Goal: Task Accomplishment & Management: Use online tool/utility

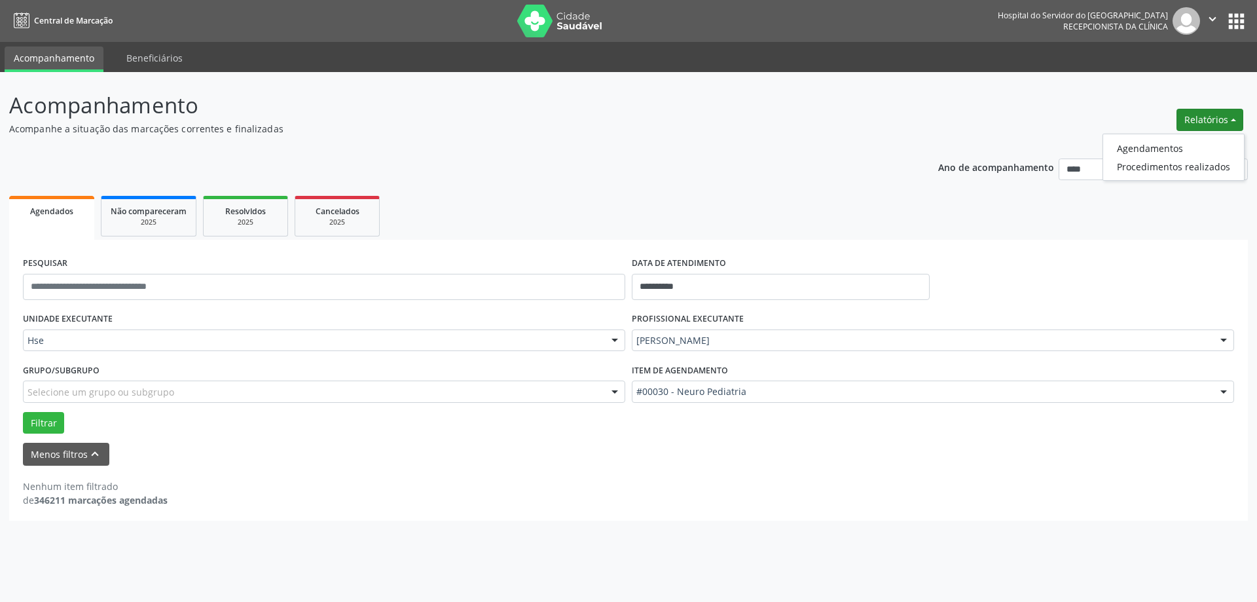
click at [789, 333] on div "[PERSON_NAME]" at bounding box center [933, 340] width 602 height 22
click at [636, 335] on input "text" at bounding box center [636, 347] width 0 height 26
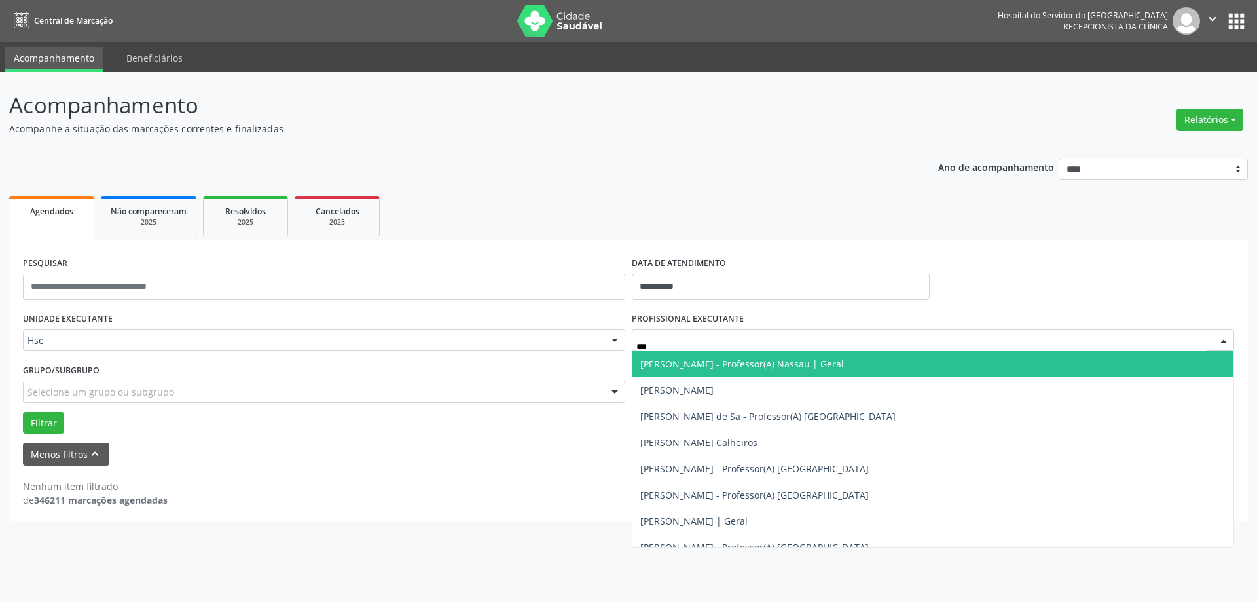
type input "****"
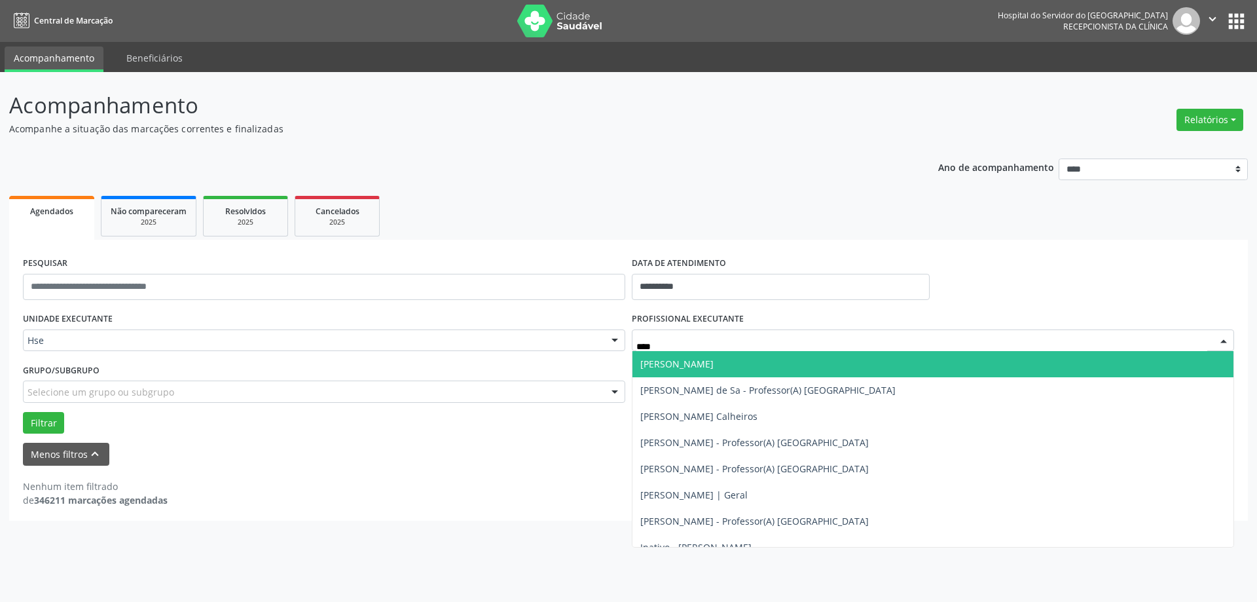
click at [772, 355] on span "[PERSON_NAME]" at bounding box center [932, 364] width 601 height 26
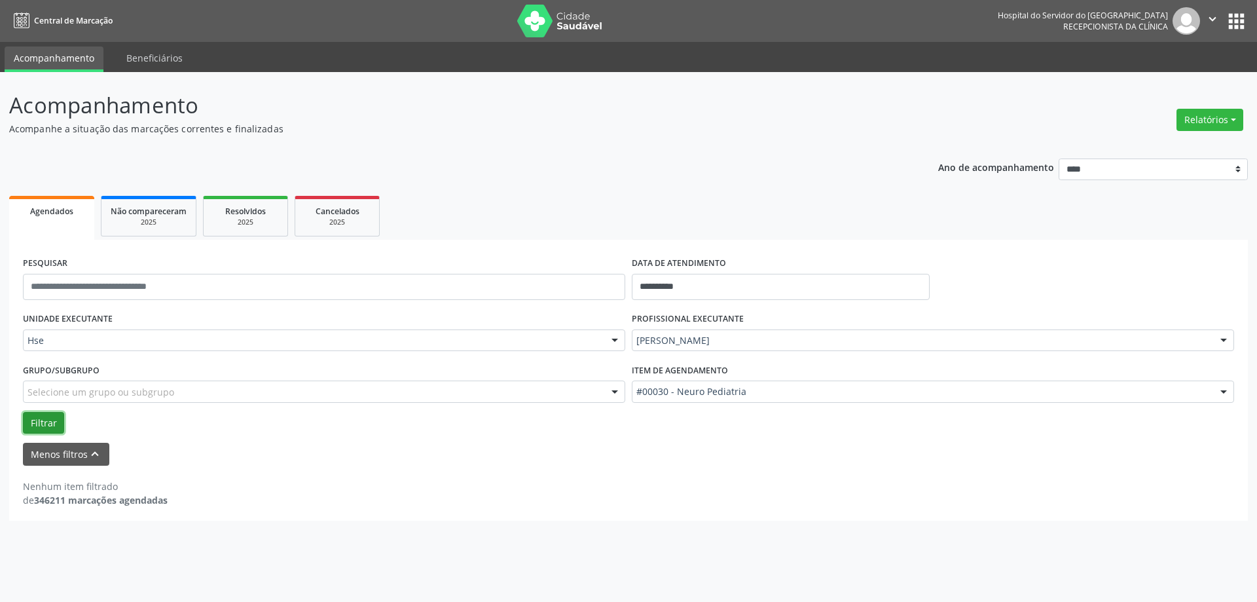
click at [50, 422] on button "Filtrar" at bounding box center [43, 423] width 41 height 22
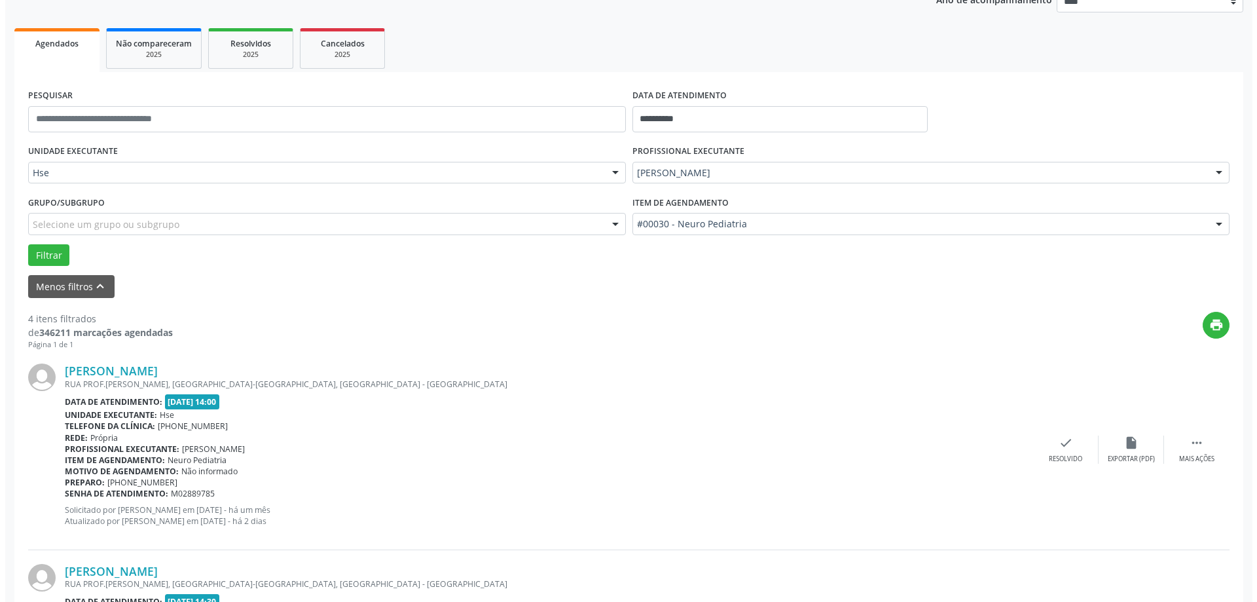
scroll to position [196, 0]
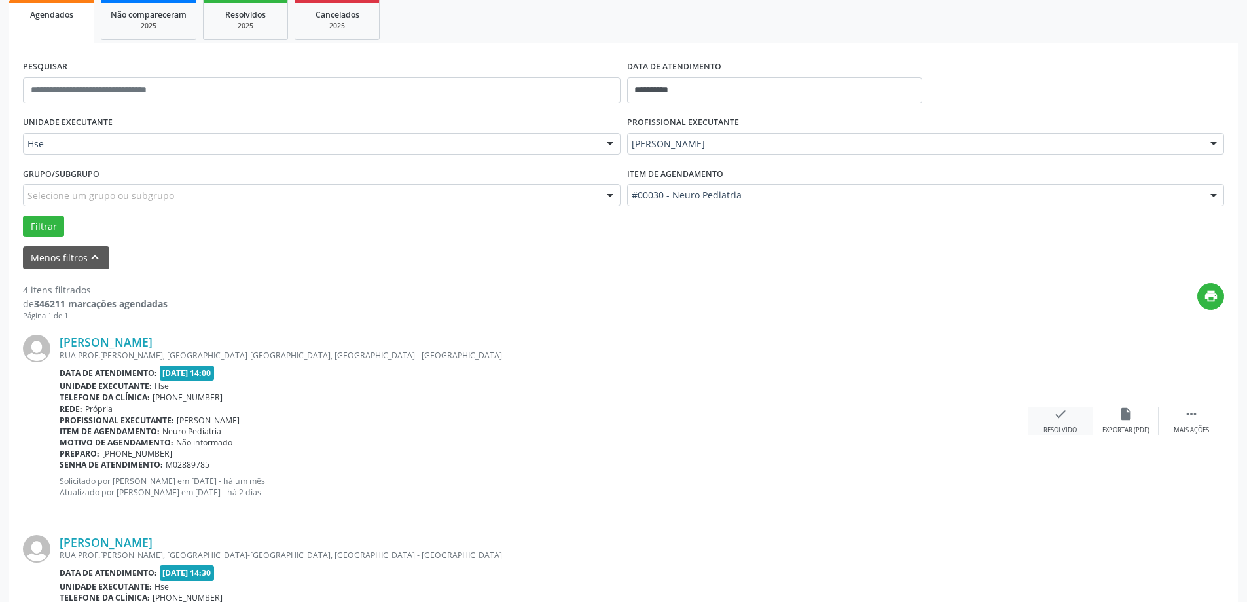
click at [1061, 413] on icon "check" at bounding box center [1060, 413] width 14 height 14
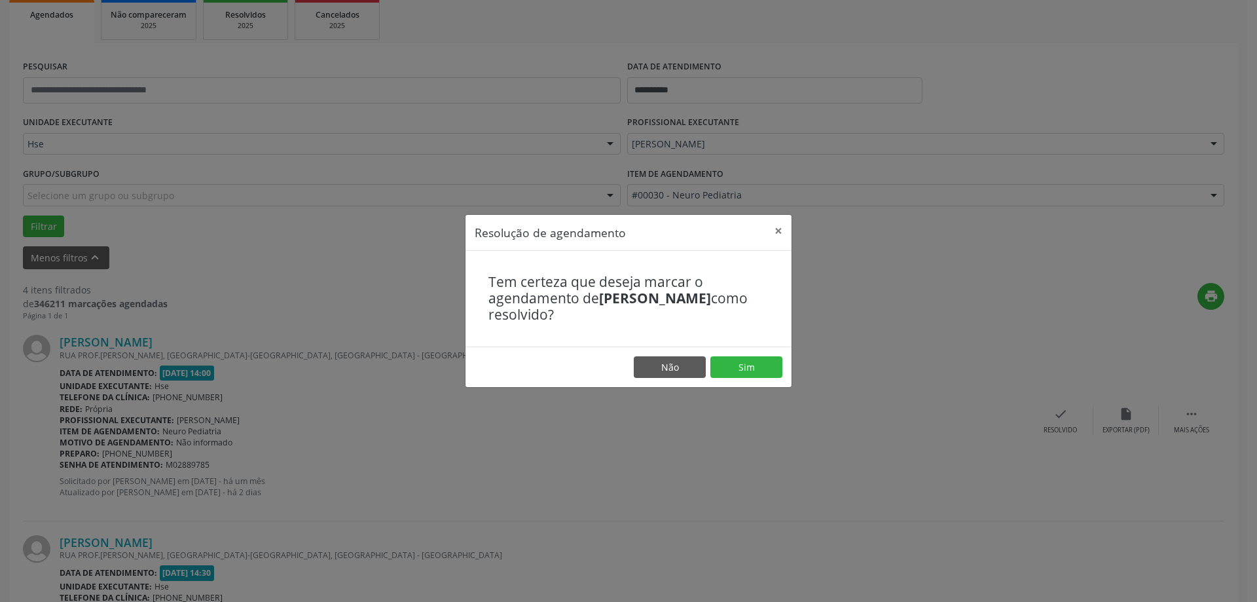
click at [708, 359] on footer "Não Sim" at bounding box center [628, 366] width 326 height 41
click at [721, 363] on button "Sim" at bounding box center [746, 367] width 72 height 22
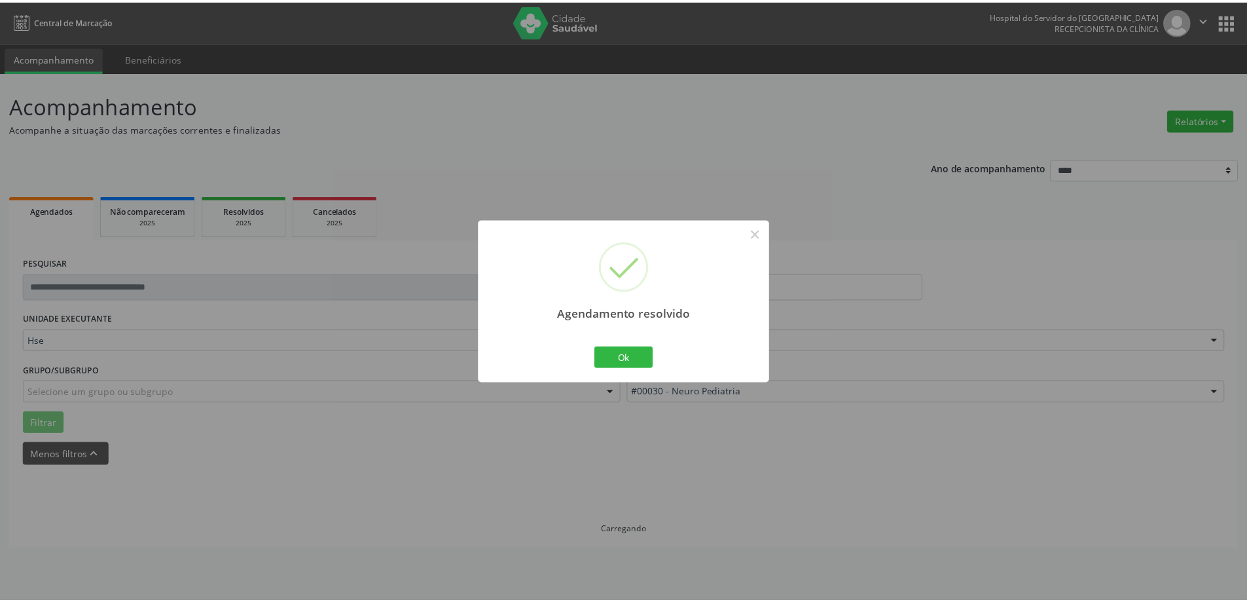
scroll to position [0, 0]
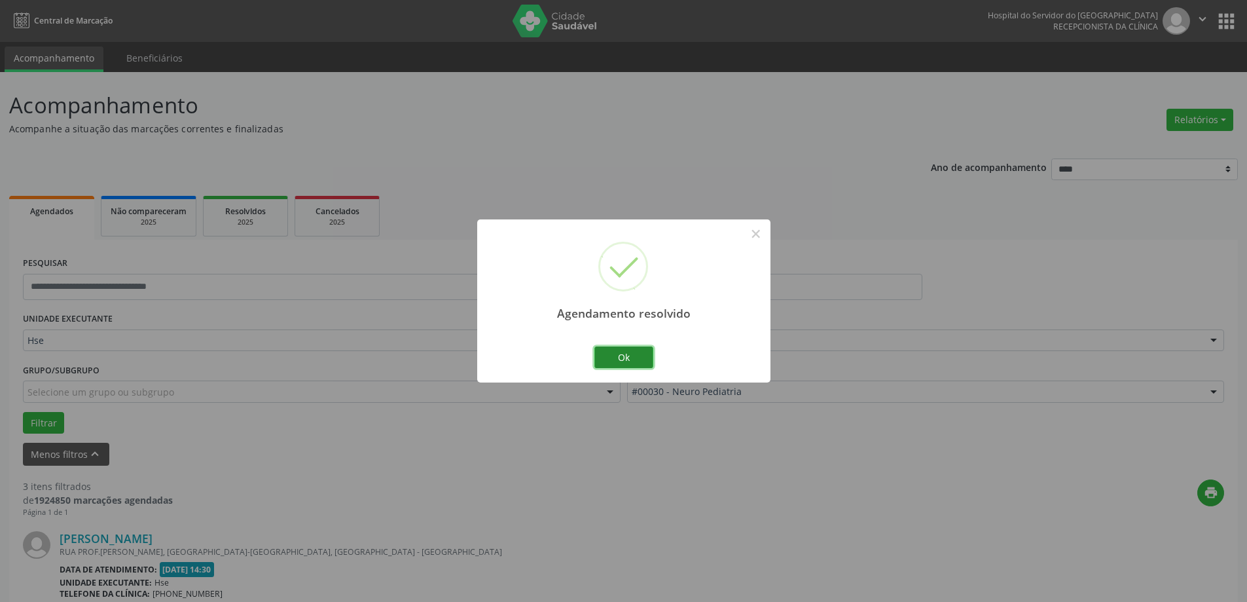
click at [647, 355] on button "Ok" at bounding box center [623, 357] width 59 height 22
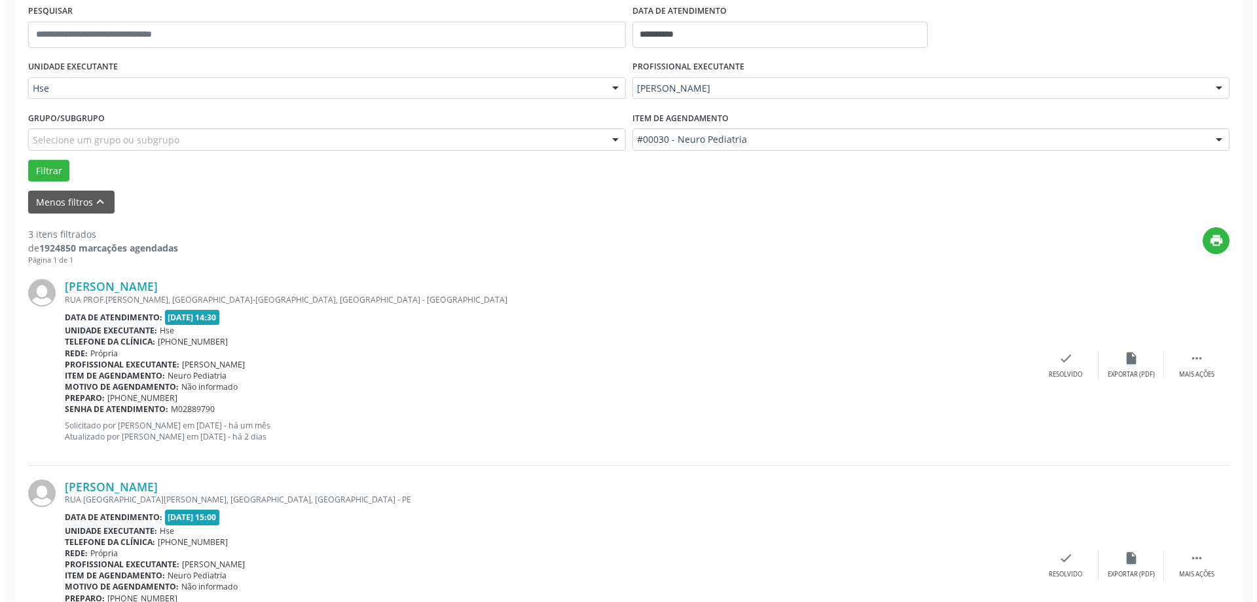
scroll to position [262, 0]
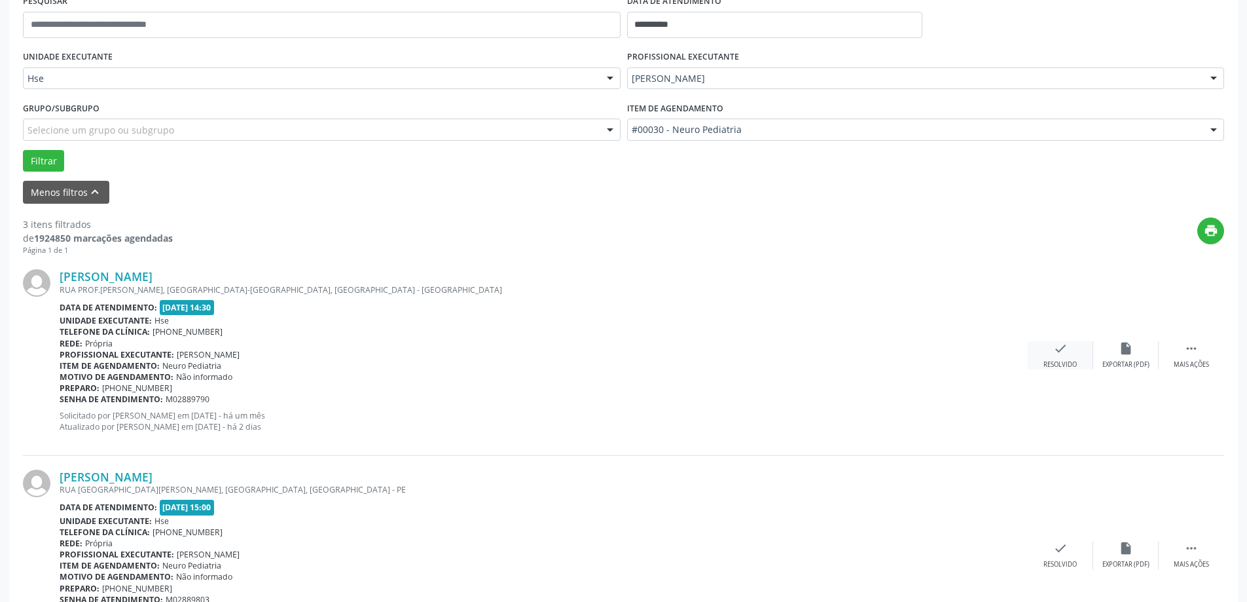
click at [1056, 354] on icon "check" at bounding box center [1060, 348] width 14 height 14
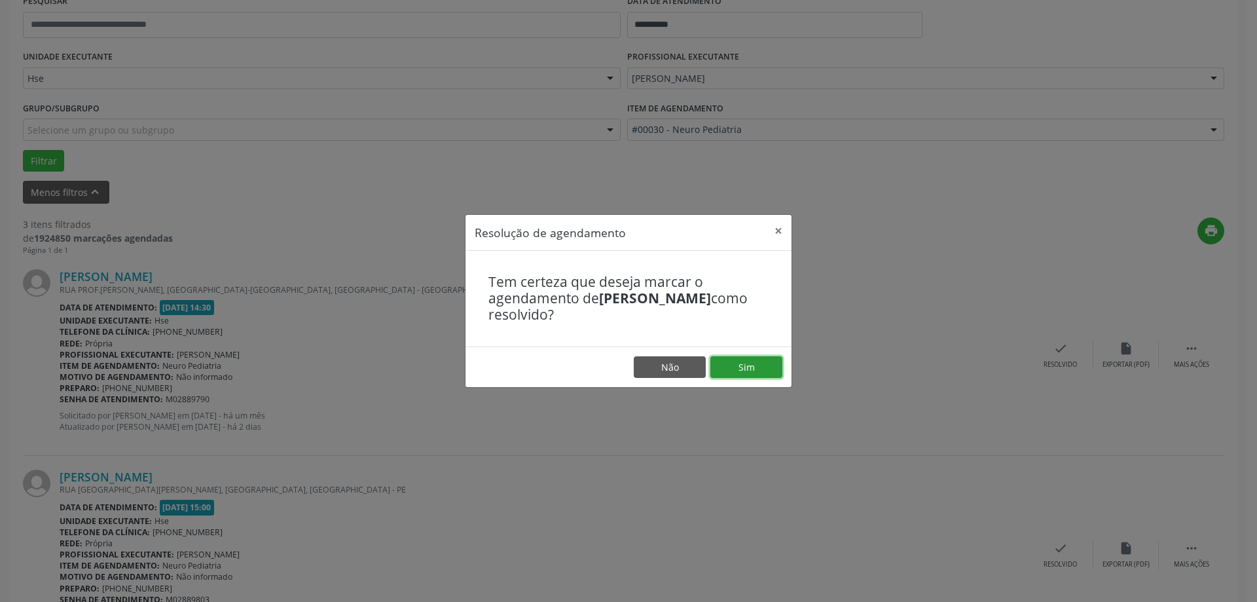
click at [759, 364] on button "Sim" at bounding box center [746, 367] width 72 height 22
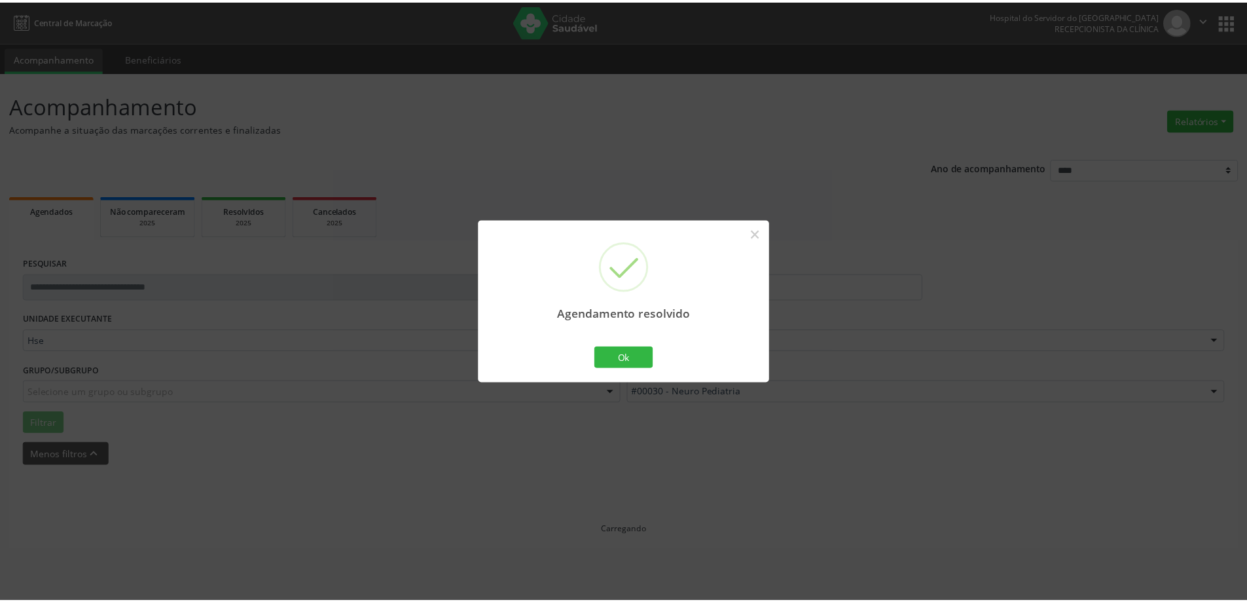
scroll to position [0, 0]
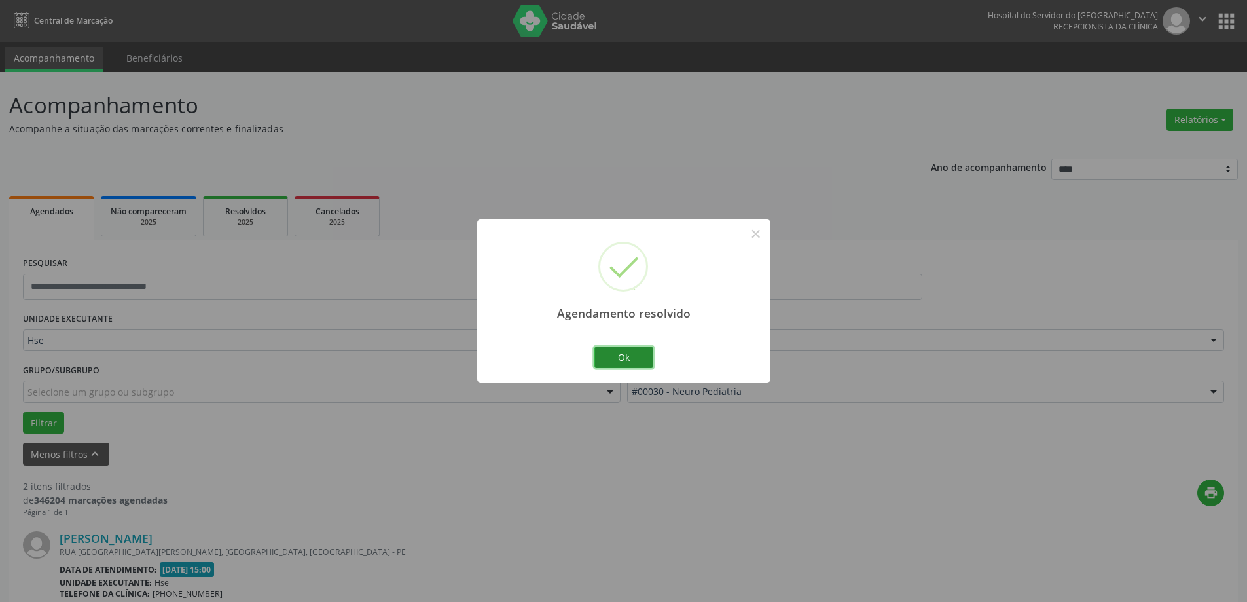
click at [614, 362] on button "Ok" at bounding box center [623, 357] width 59 height 22
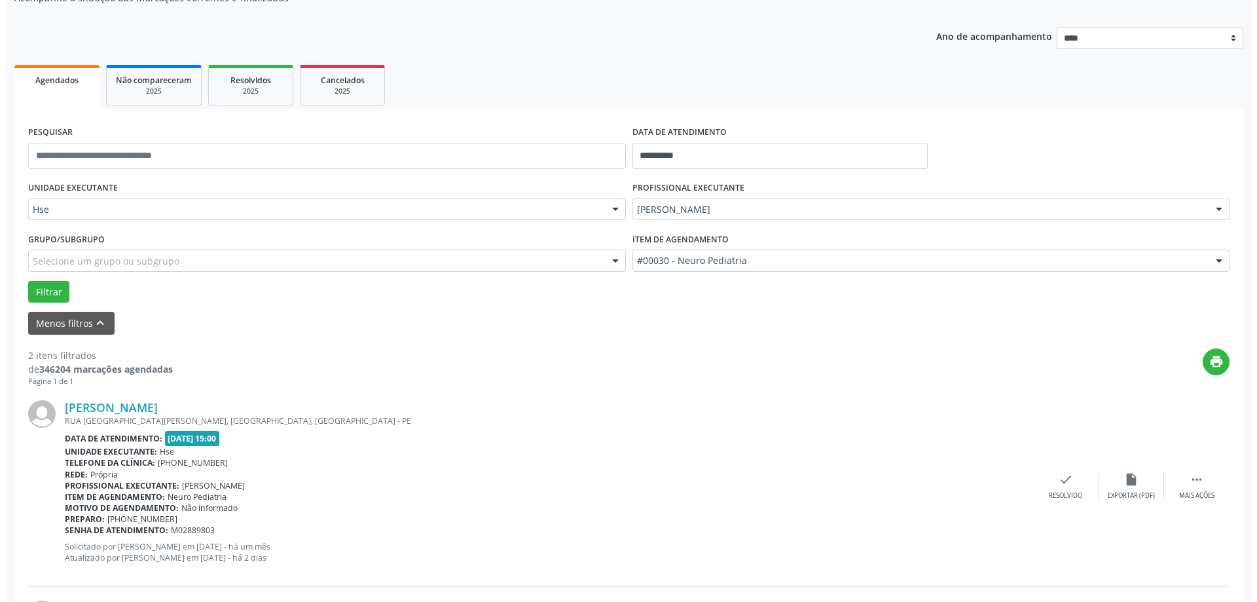
scroll to position [196, 0]
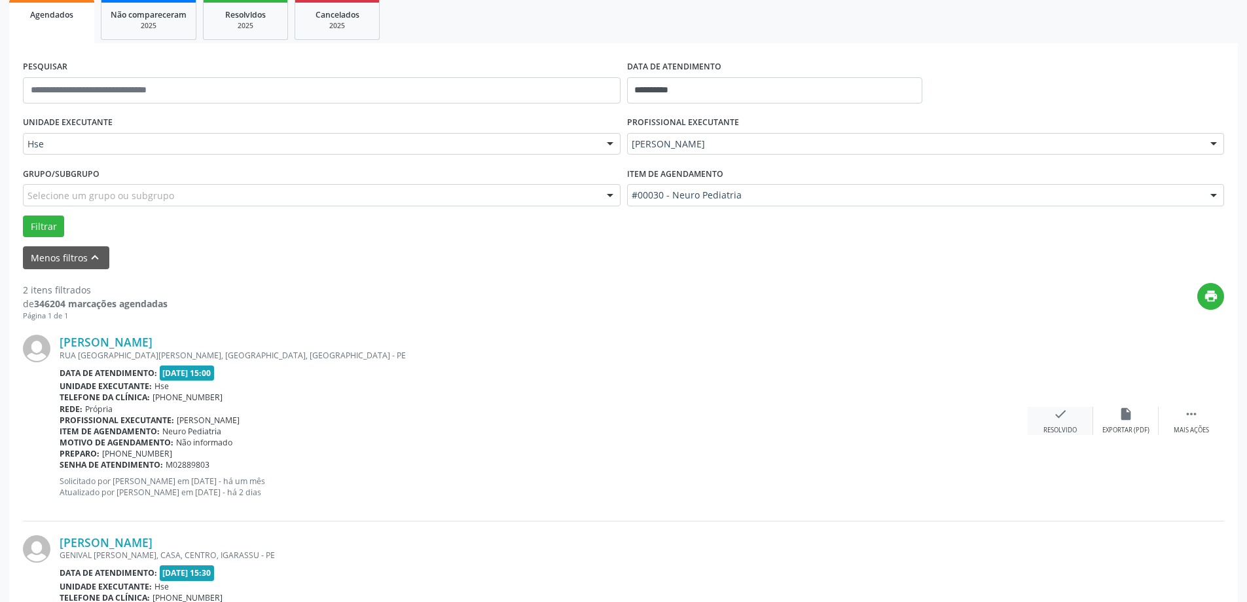
click at [1045, 421] on div "check Resolvido" at bounding box center [1060, 420] width 65 height 28
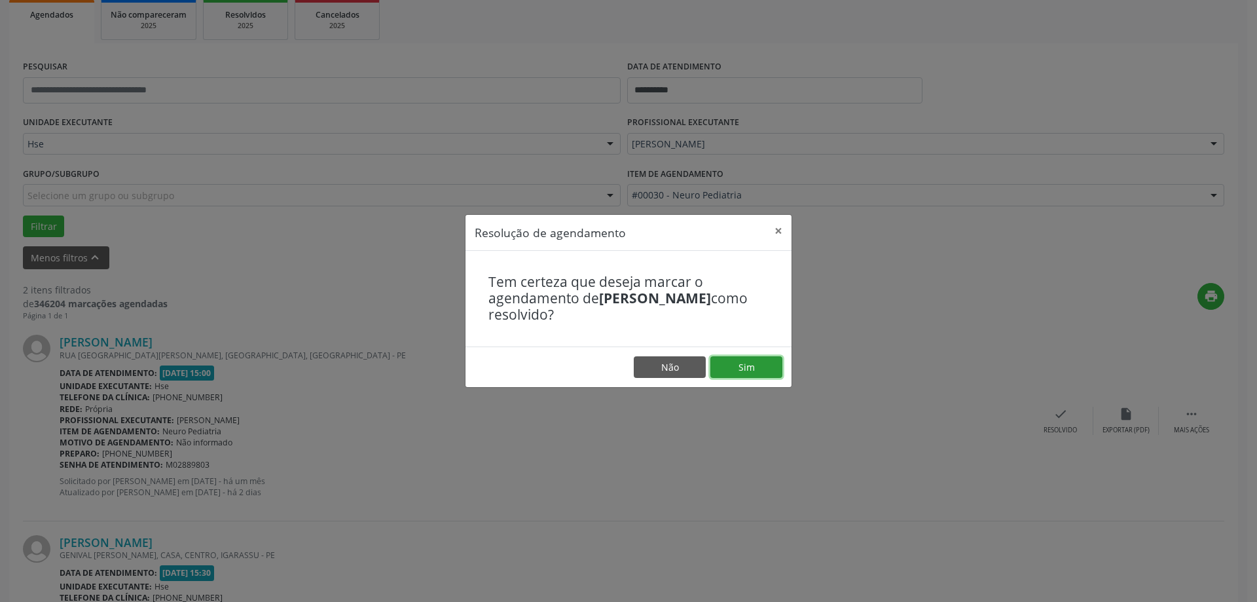
click at [778, 365] on button "Sim" at bounding box center [746, 367] width 72 height 22
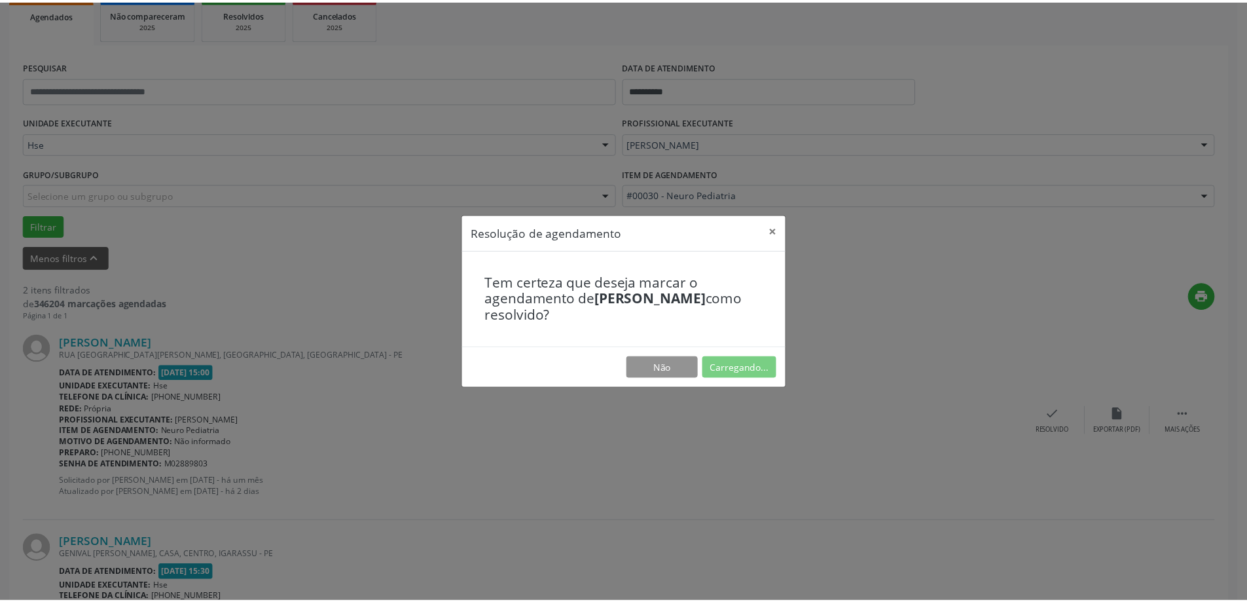
scroll to position [0, 0]
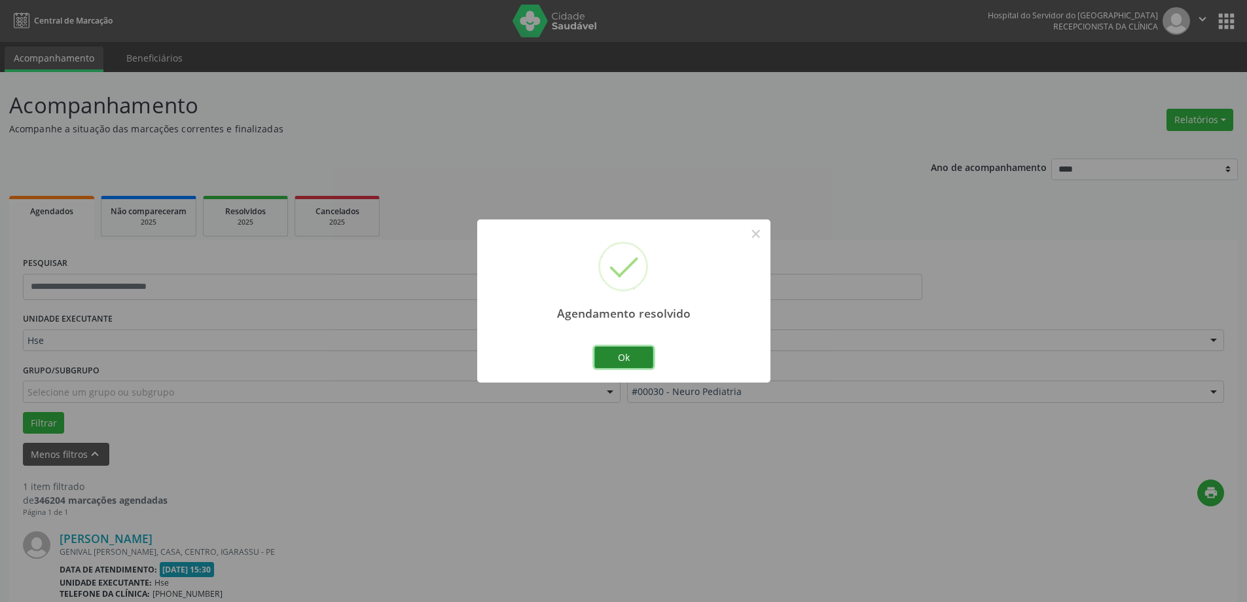
click at [595, 361] on button "Ok" at bounding box center [623, 357] width 59 height 22
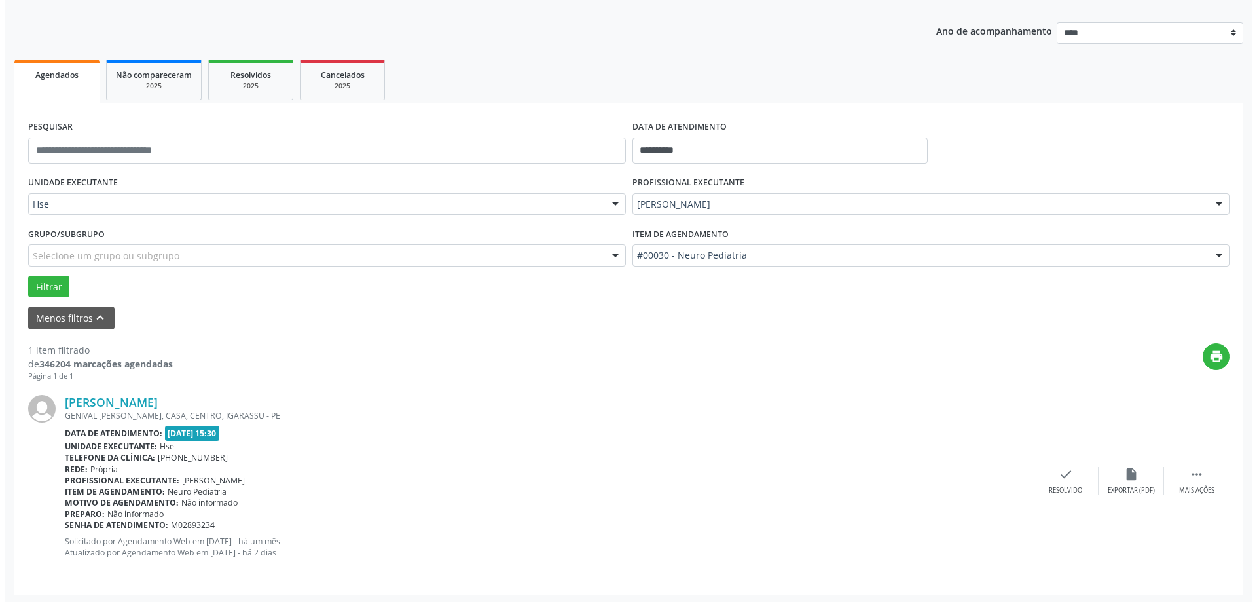
scroll to position [138, 0]
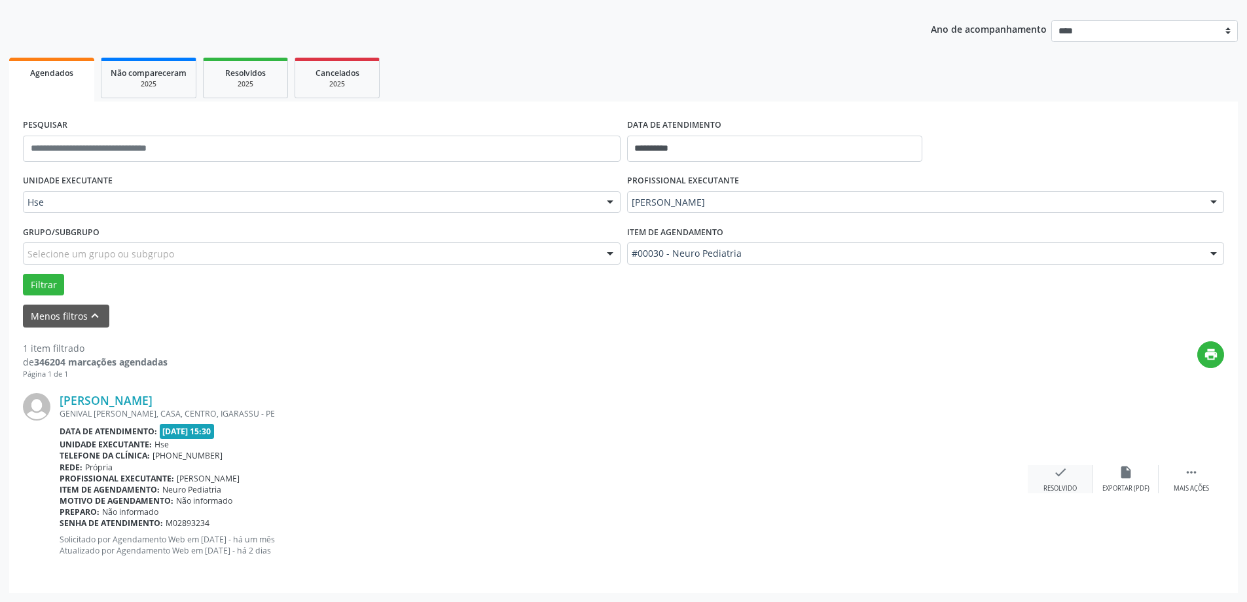
click at [1052, 487] on div "Resolvido" at bounding box center [1059, 488] width 33 height 9
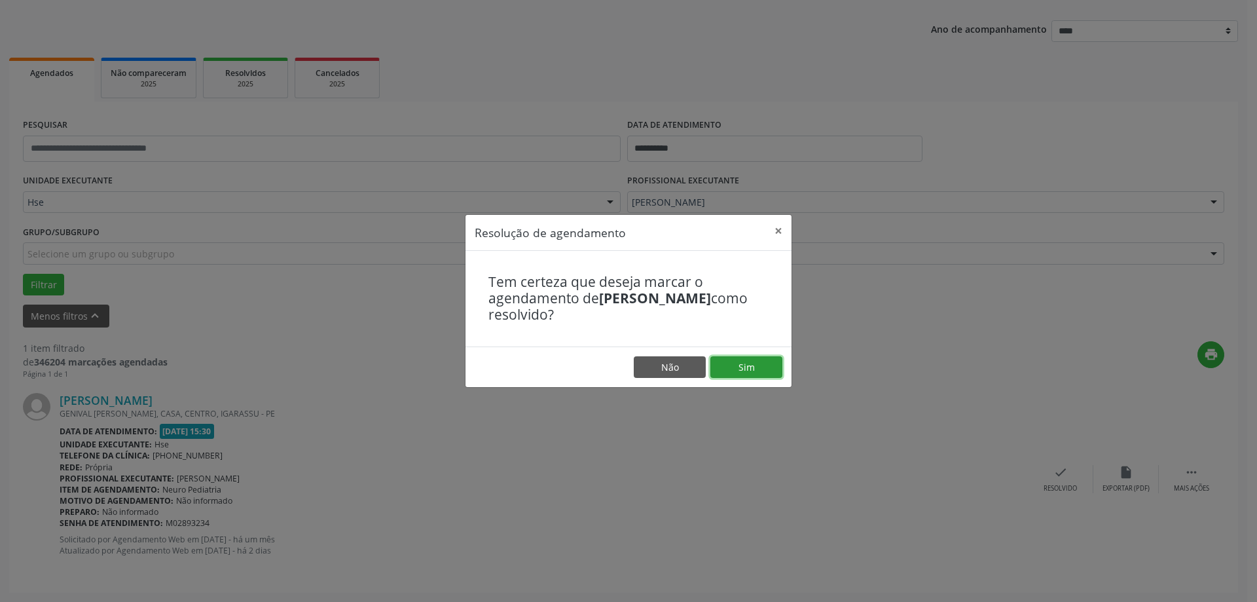
click at [746, 369] on button "Sim" at bounding box center [746, 367] width 72 height 22
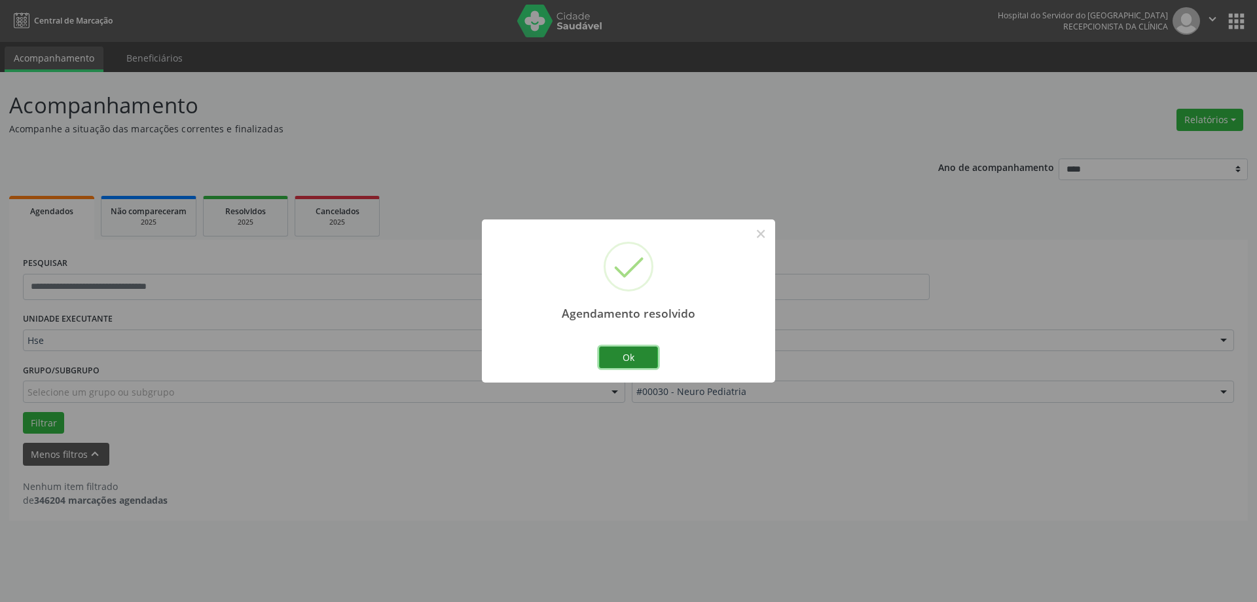
click at [639, 354] on button "Ok" at bounding box center [628, 357] width 59 height 22
